Goal: Task Accomplishment & Management: Manage account settings

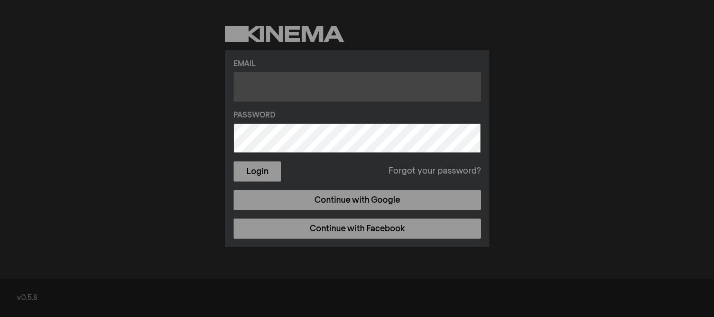
click at [298, 89] on input "text" at bounding box center [357, 87] width 247 height 30
type input "[EMAIL_ADDRESS][DOMAIN_NAME]"
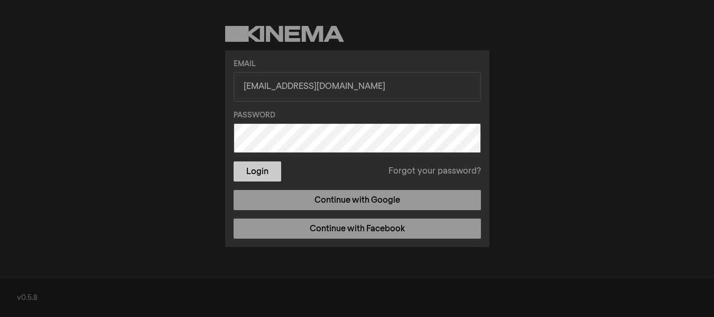
click at [265, 171] on button "Login" at bounding box center [258, 171] width 48 height 20
